Goal: Task Accomplishment & Management: Complete application form

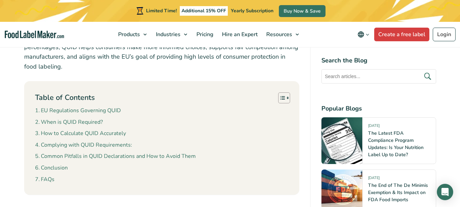
scroll to position [350, 0]
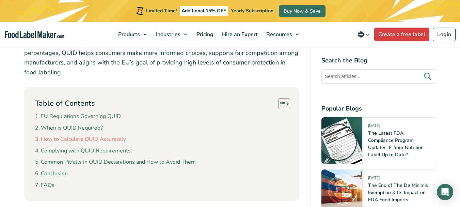
click at [77, 135] on link "How to Calculate QUID Accurately" at bounding box center [80, 139] width 91 height 9
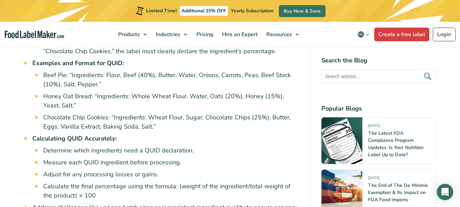
scroll to position [661, 0]
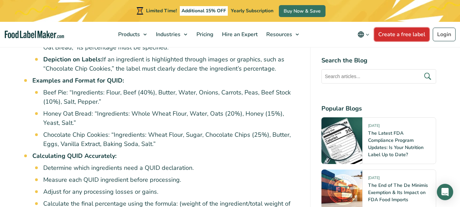
click at [403, 32] on link "Create a free label" at bounding box center [401, 35] width 55 height 14
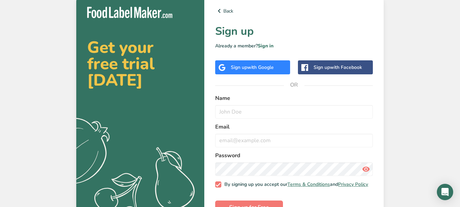
click at [241, 96] on label "Name" at bounding box center [294, 98] width 158 height 8
click at [237, 116] on input "text" at bounding box center [294, 112] width 158 height 14
type input "b"
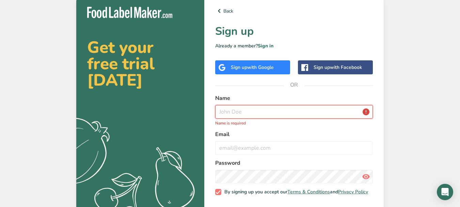
click at [237, 116] on input "text" at bounding box center [294, 112] width 158 height 14
type input "x"
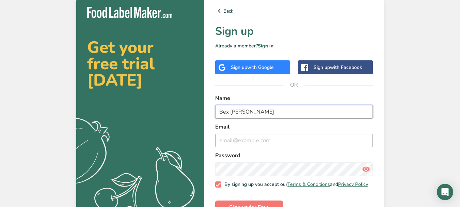
type input "Bex Syrett"
click at [232, 141] on input "email" at bounding box center [294, 141] width 158 height 14
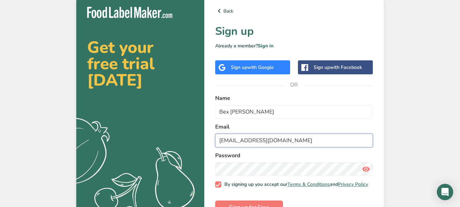
type input "bex@osnosh.co.uk"
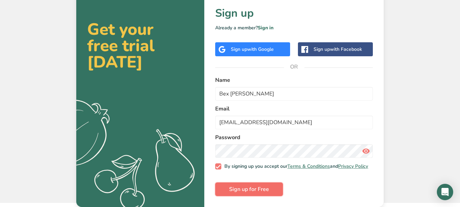
click at [247, 190] on span "Sign up for Free" at bounding box center [249, 189] width 40 height 8
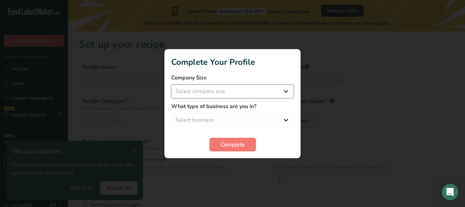
click at [286, 92] on select "Select company size Fewer than 10 Employees 10 to 50 Employees 51 to 500 Employ…" at bounding box center [232, 91] width 123 height 14
select select "1"
click at [171, 84] on select "Select company size Fewer than 10 Employees 10 to 50 Employees 51 to 500 Employ…" at bounding box center [232, 91] width 123 height 14
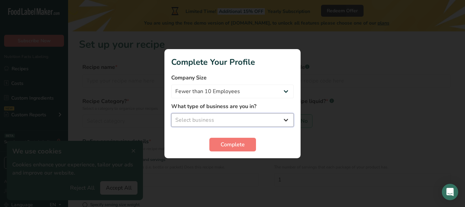
click at [284, 117] on select "Select business Packaged Food Manufacturer Restaurant & Cafe Bakery Meal Plans …" at bounding box center [232, 120] width 123 height 14
